Goal: Navigation & Orientation: Find specific page/section

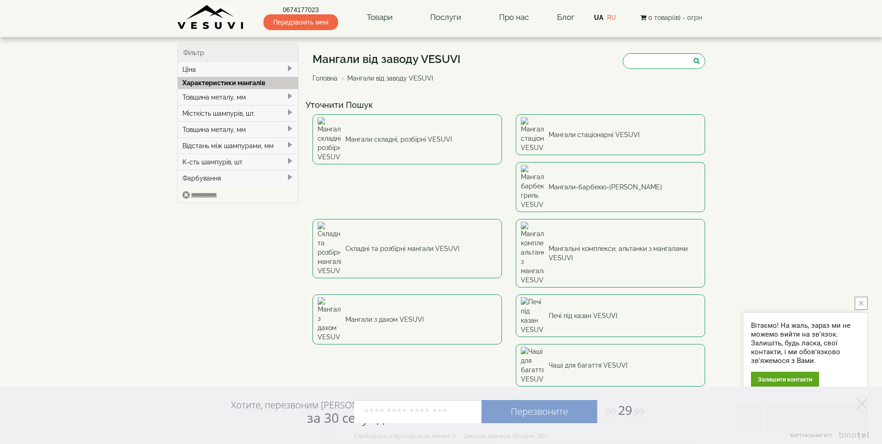
click at [865, 309] on button "close button" at bounding box center [861, 303] width 13 height 13
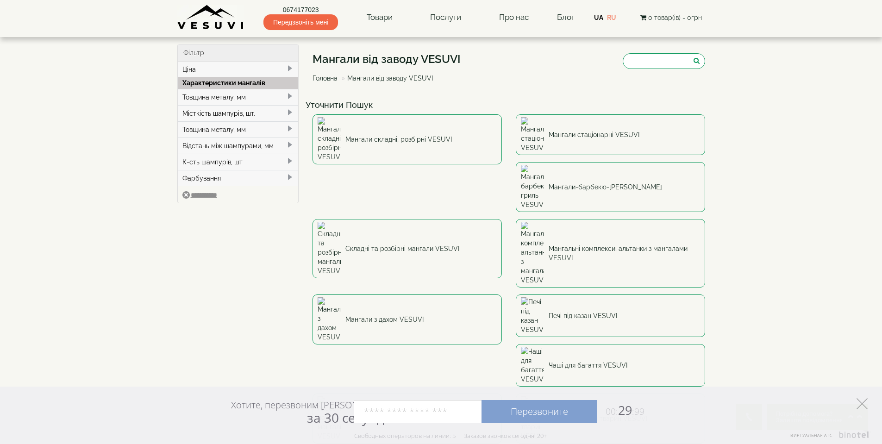
click at [864, 405] on polygon at bounding box center [861, 403] width 11 height 11
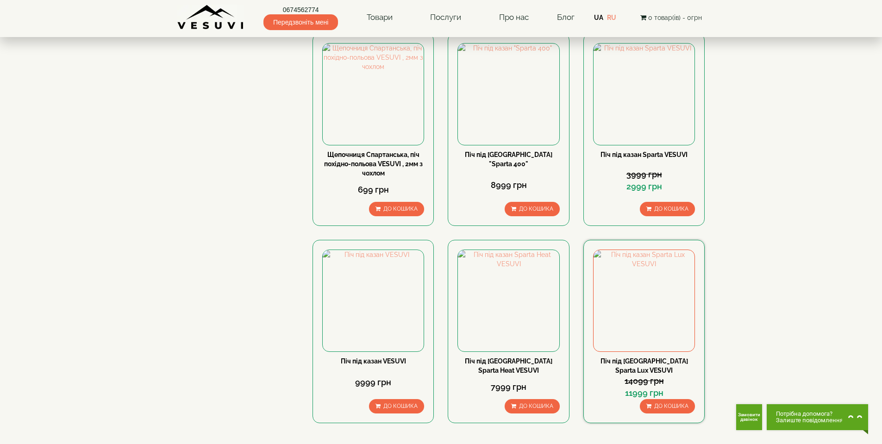
scroll to position [444, 0]
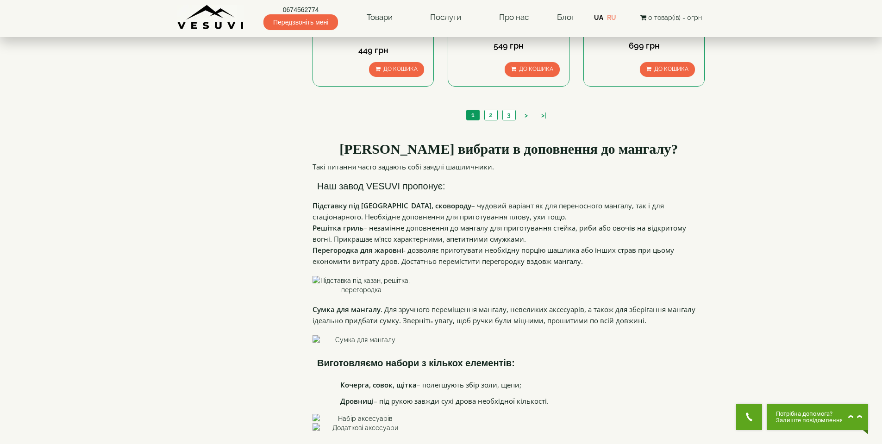
scroll to position [833, 0]
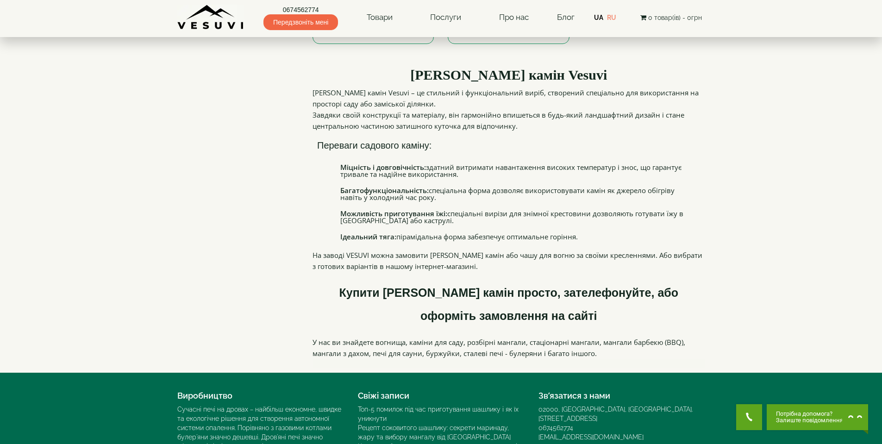
scroll to position [543, 0]
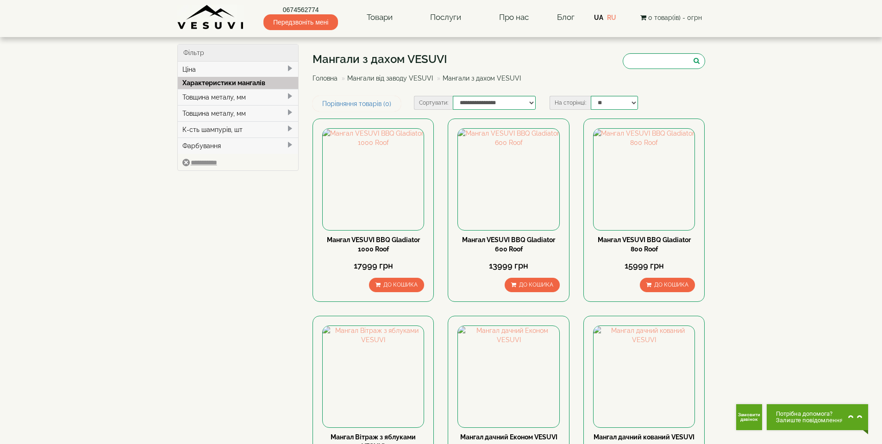
click at [233, 105] on div "Товщина металу, мм" at bounding box center [238, 113] width 121 height 16
click at [221, 98] on div "Товщина металу, мм" at bounding box center [238, 97] width 121 height 16
